Goal: Task Accomplishment & Management: Complete application form

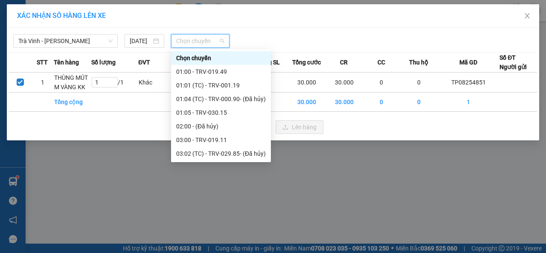
scroll to position [213, 0]
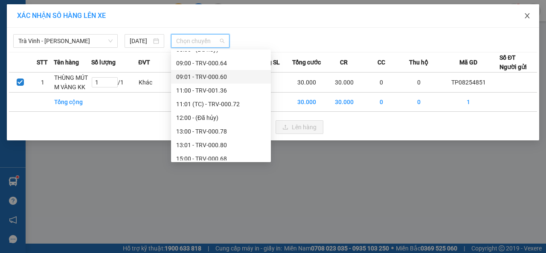
click at [531, 11] on span "Close" at bounding box center [527, 16] width 24 height 24
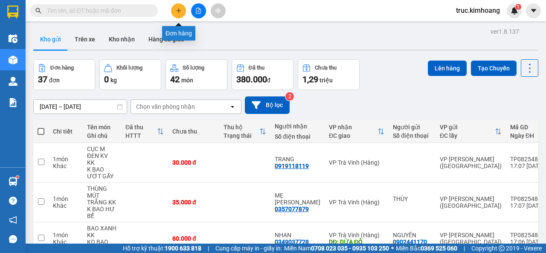
click at [177, 10] on icon "plus" at bounding box center [179, 11] width 6 height 6
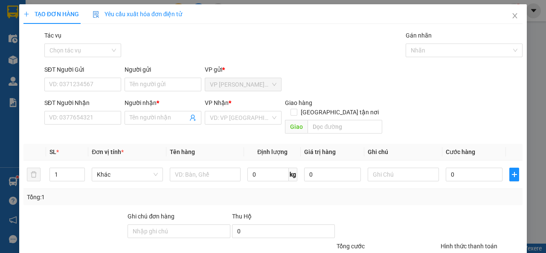
click at [108, 124] on div "SĐT Người Nhận VD: 0377654321" at bounding box center [82, 113] width 77 height 30
click at [113, 113] on input "SĐT Người Nhận" at bounding box center [82, 118] width 77 height 14
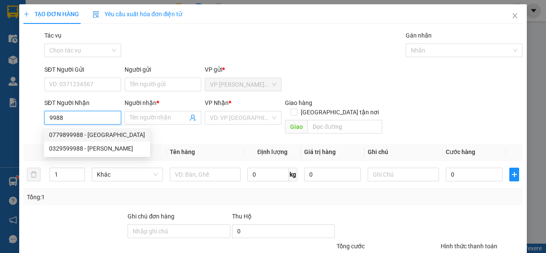
click at [113, 133] on div "0779899988 - [GEOGRAPHIC_DATA]" at bounding box center [97, 134] width 96 height 9
type input "0779899988"
type input "HUY"
type input "70.000"
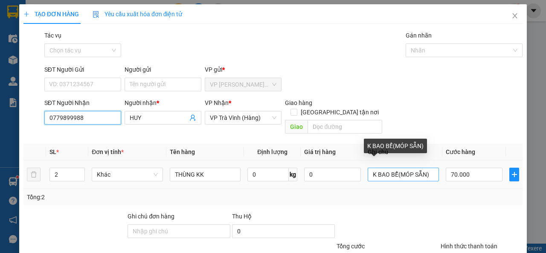
type input "0779899988"
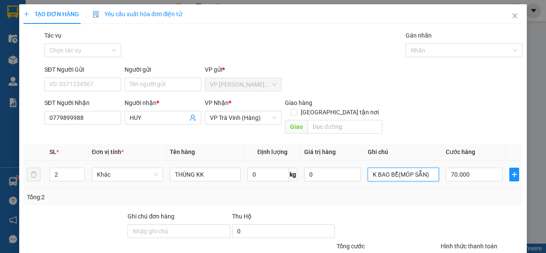
drag, startPoint x: 427, startPoint y: 165, endPoint x: 360, endPoint y: 171, distance: 66.8
click at [364, 171] on td "K BAO BỂ(MÓP SẴN)" at bounding box center [403, 174] width 78 height 29
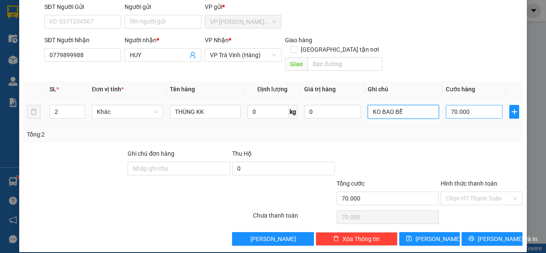
type input "KO BAO BỂ"
click at [479, 105] on input "70.000" at bounding box center [473, 112] width 57 height 14
type input "6"
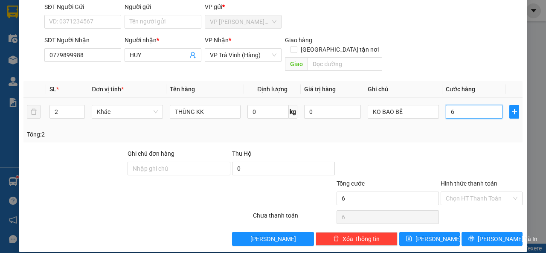
type input "65"
type input "65.000"
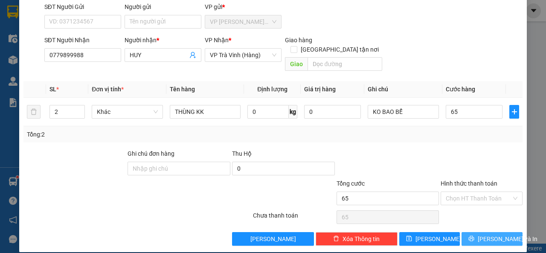
type input "65.000"
click at [471, 235] on icon "printer" at bounding box center [471, 238] width 6 height 6
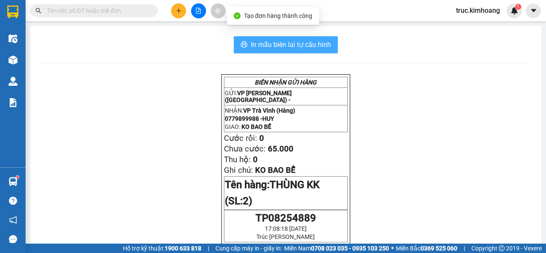
click at [303, 48] on span "In mẫu biên lai tự cấu hình" at bounding box center [291, 44] width 80 height 11
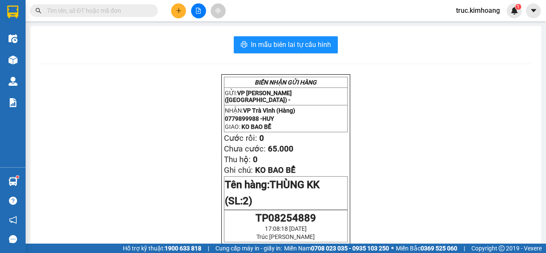
click at [184, 20] on div "Kết quả tìm kiếm ( 0 ) Bộ lọc No Data truc.kimhoang 1" at bounding box center [273, 10] width 546 height 21
click at [182, 14] on button at bounding box center [178, 10] width 15 height 15
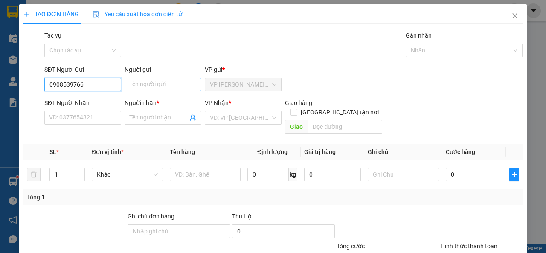
type input "0908539766"
click at [175, 86] on input "Người gửi" at bounding box center [162, 85] width 77 height 14
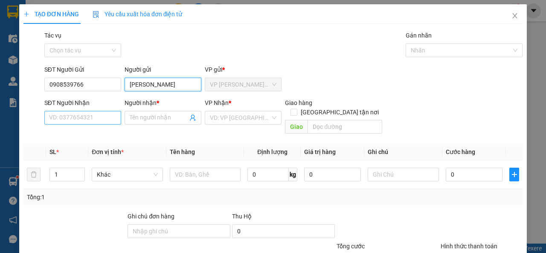
type input "[PERSON_NAME]"
click at [108, 115] on input "SĐT Người Nhận" at bounding box center [82, 118] width 77 height 14
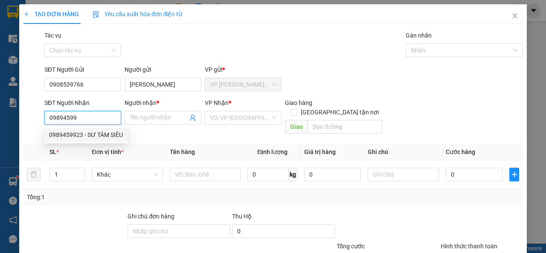
click at [87, 132] on div "0989459923 - SƯ TÂM SIÊU" at bounding box center [86, 134] width 74 height 9
type input "0989459923"
type input "SƯ TÂM SIÊU"
type input "[PERSON_NAME]"
type input "120.000"
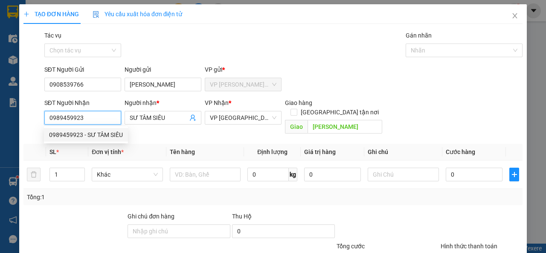
type input "120.000"
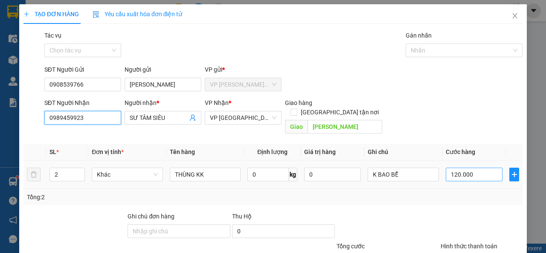
type input "0989459923"
click at [475, 167] on input "120.000" at bounding box center [473, 174] width 57 height 14
type input "4"
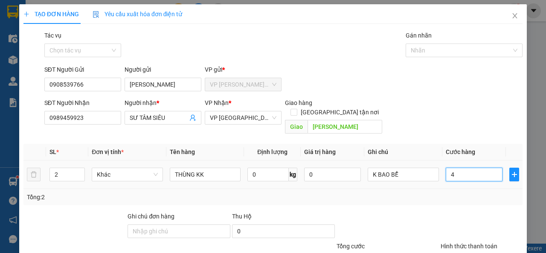
type input "40"
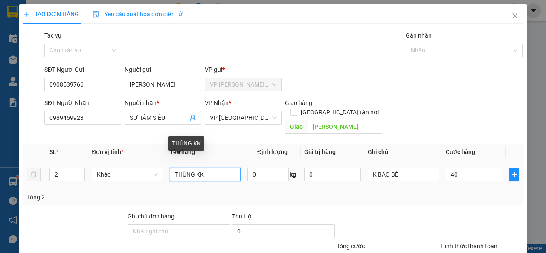
type input "40.000"
drag, startPoint x: 207, startPoint y: 168, endPoint x: 165, endPoint y: 168, distance: 42.2
click at [166, 168] on td "THÙNG KK" at bounding box center [205, 174] width 78 height 29
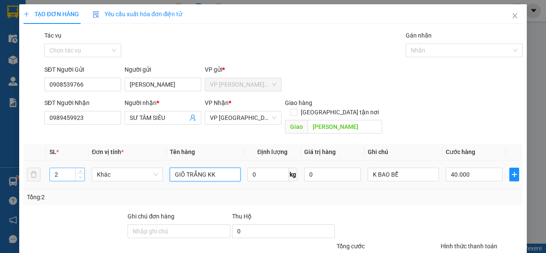
type input "GIÕ TRẮNG KK"
type input "1"
click at [81, 176] on icon "down" at bounding box center [80, 177] width 3 height 3
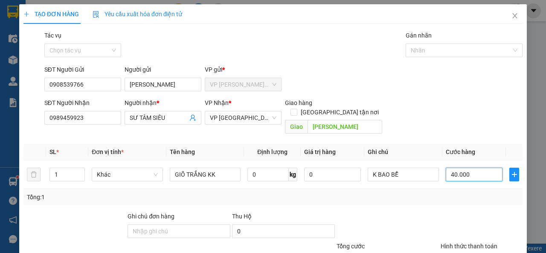
scroll to position [63, 0]
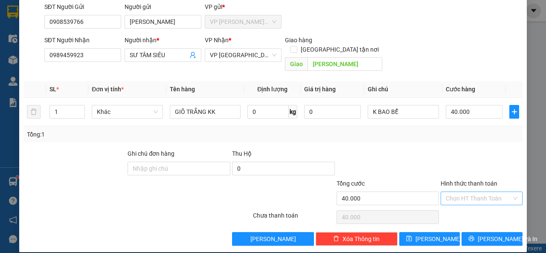
click at [468, 192] on input "Hình thức thanh toán" at bounding box center [478, 198] width 66 height 13
click at [467, 202] on div "Tại văn phòng" at bounding box center [476, 205] width 70 height 9
type input "0"
click at [474, 235] on icon "printer" at bounding box center [471, 238] width 6 height 6
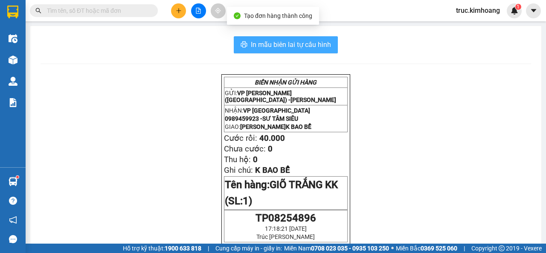
click at [277, 49] on span "In mẫu biên lai tự cấu hình" at bounding box center [291, 44] width 80 height 11
